Goal: Complete application form

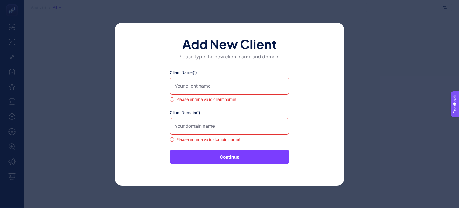
click at [203, 77] on div "Client Name(*) Please enter a valid client name!" at bounding box center [230, 85] width 120 height 33
click at [203, 86] on input "Client Name(*)" at bounding box center [230, 86] width 120 height 17
click at [256, 126] on input "Client Domain(*)" at bounding box center [230, 126] width 120 height 17
click at [203, 88] on input "Client Name(*)" at bounding box center [230, 86] width 120 height 17
type input "Medimarkt"
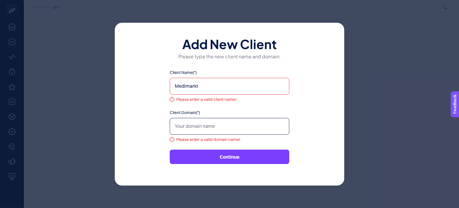
click at [203, 128] on input "Client Domain(*)" at bounding box center [230, 126] width 120 height 17
click at [208, 120] on input "Client Domain(*)" at bounding box center [230, 126] width 120 height 17
click at [207, 125] on input "Client Domain(*)" at bounding box center [230, 126] width 120 height 17
paste input "[URL][DOMAIN_NAME]"
type input "[URL][DOMAIN_NAME]"
